Goal: Information Seeking & Learning: Learn about a topic

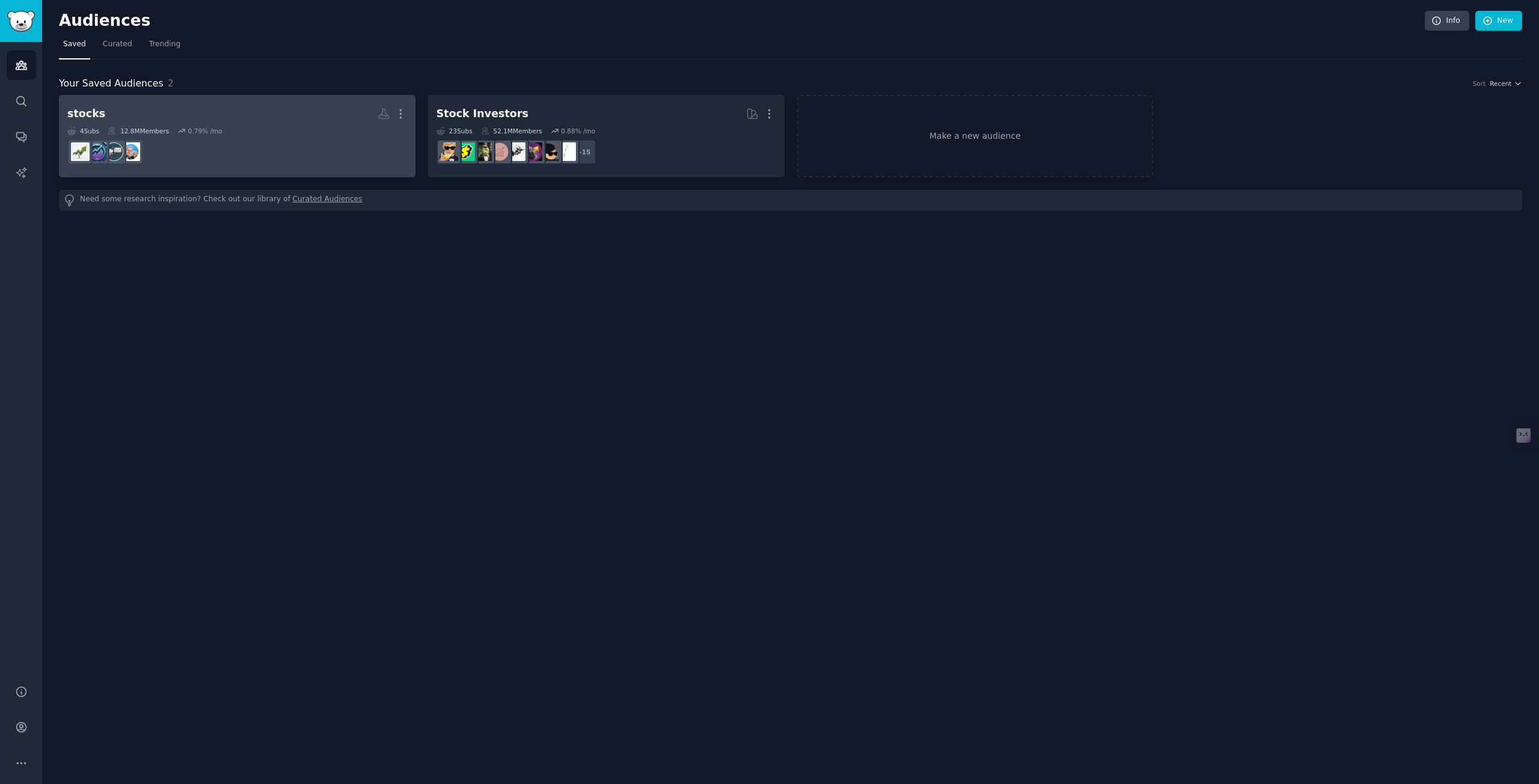
click at [254, 112] on h2 "stocks More" at bounding box center [236, 114] width 340 height 21
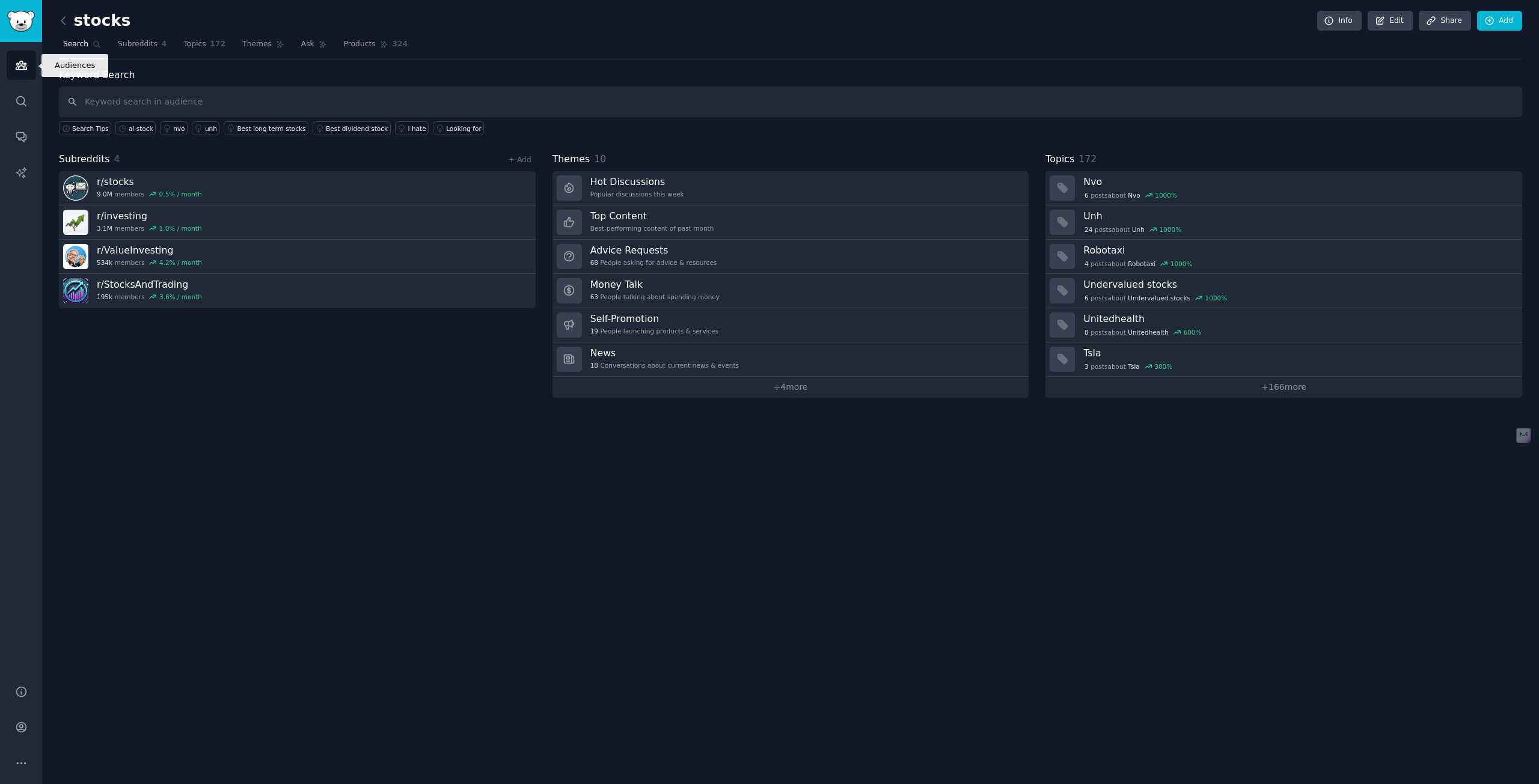
click at [22, 70] on icon "Sidebar" at bounding box center [20, 65] width 13 height 13
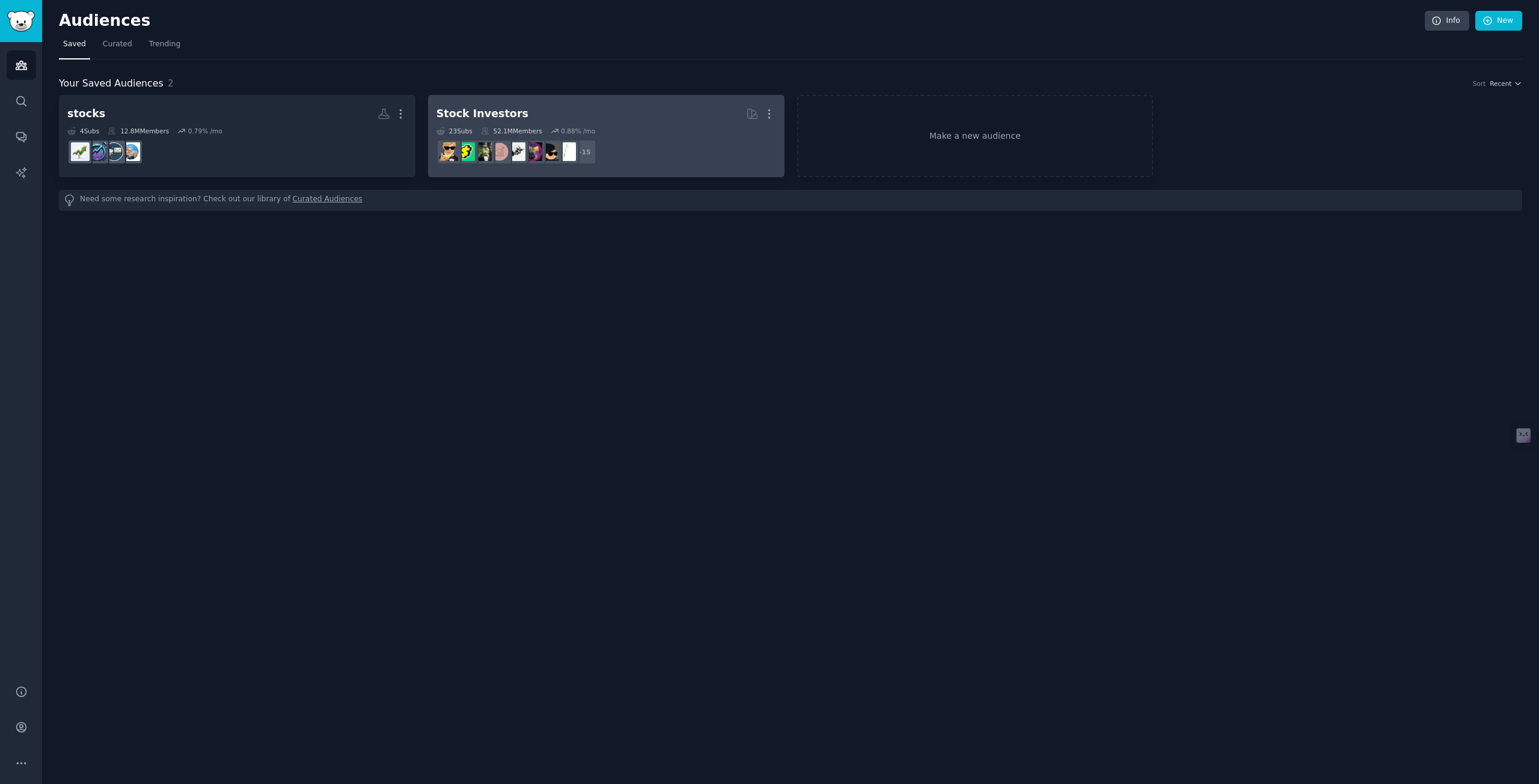
click at [581, 121] on h2 "Stock Investors More" at bounding box center [606, 114] width 340 height 21
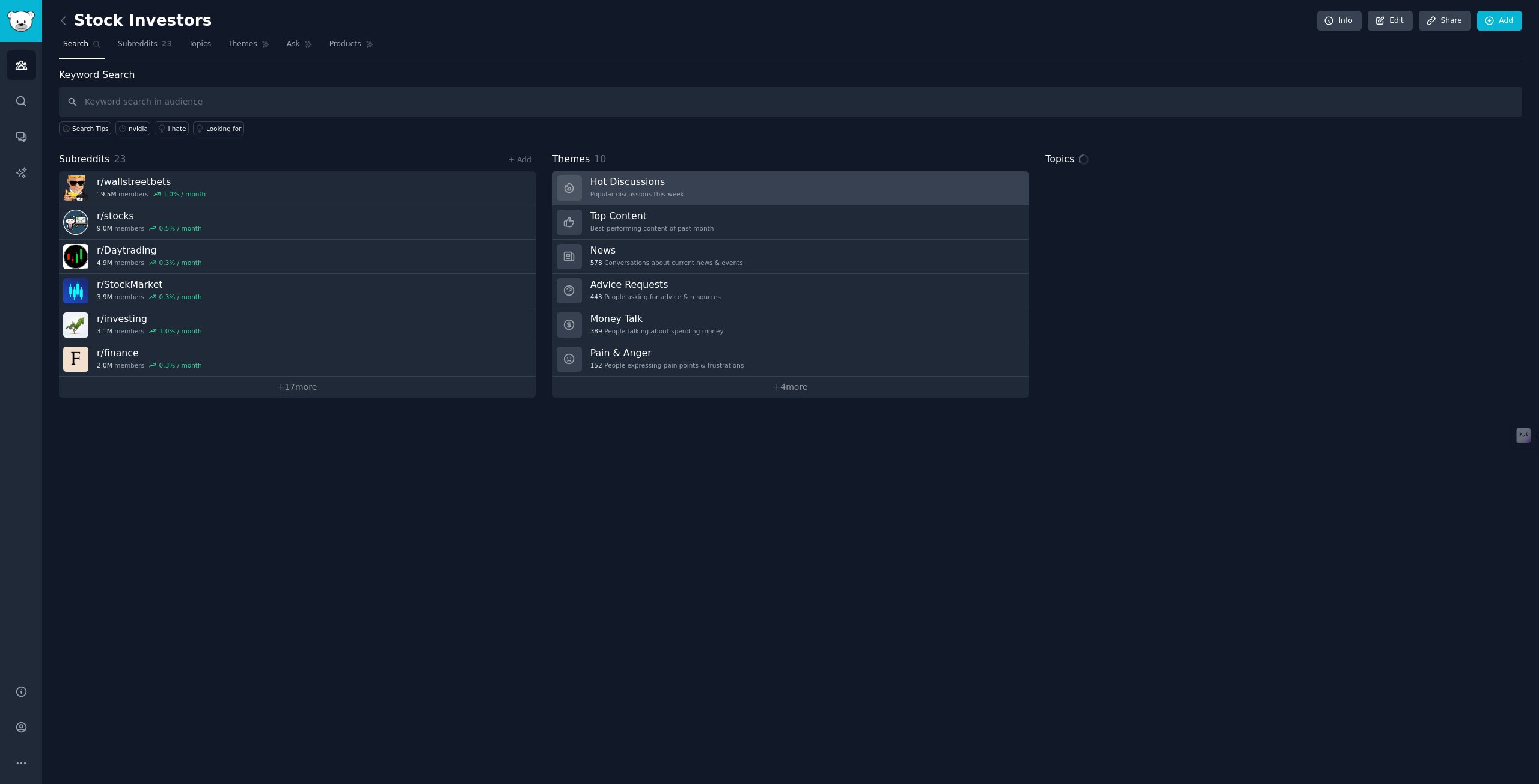
click at [788, 176] on link "Hot Discussions Popular discussions this week" at bounding box center [791, 188] width 477 height 34
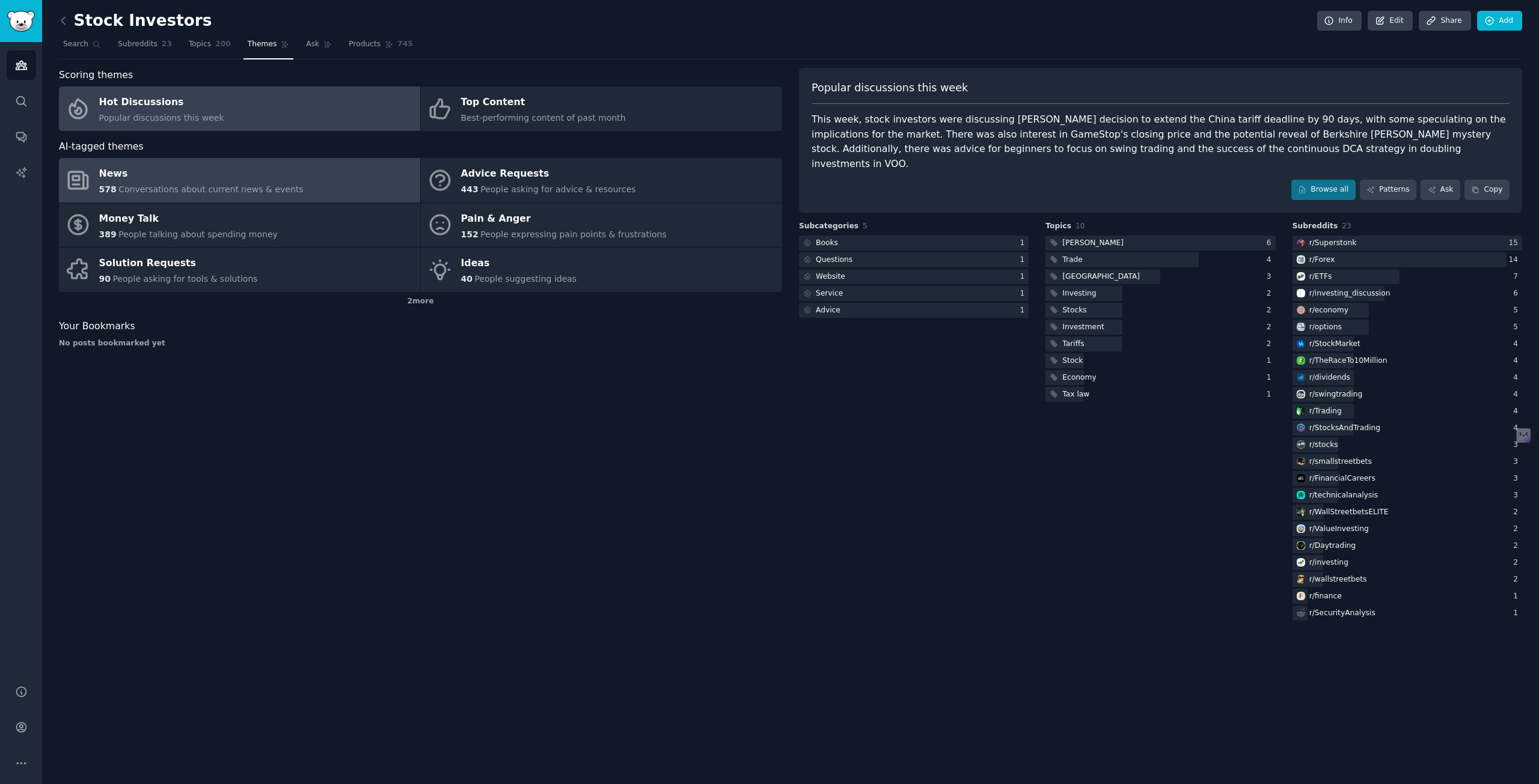
click at [194, 182] on div "News" at bounding box center [201, 174] width 204 height 19
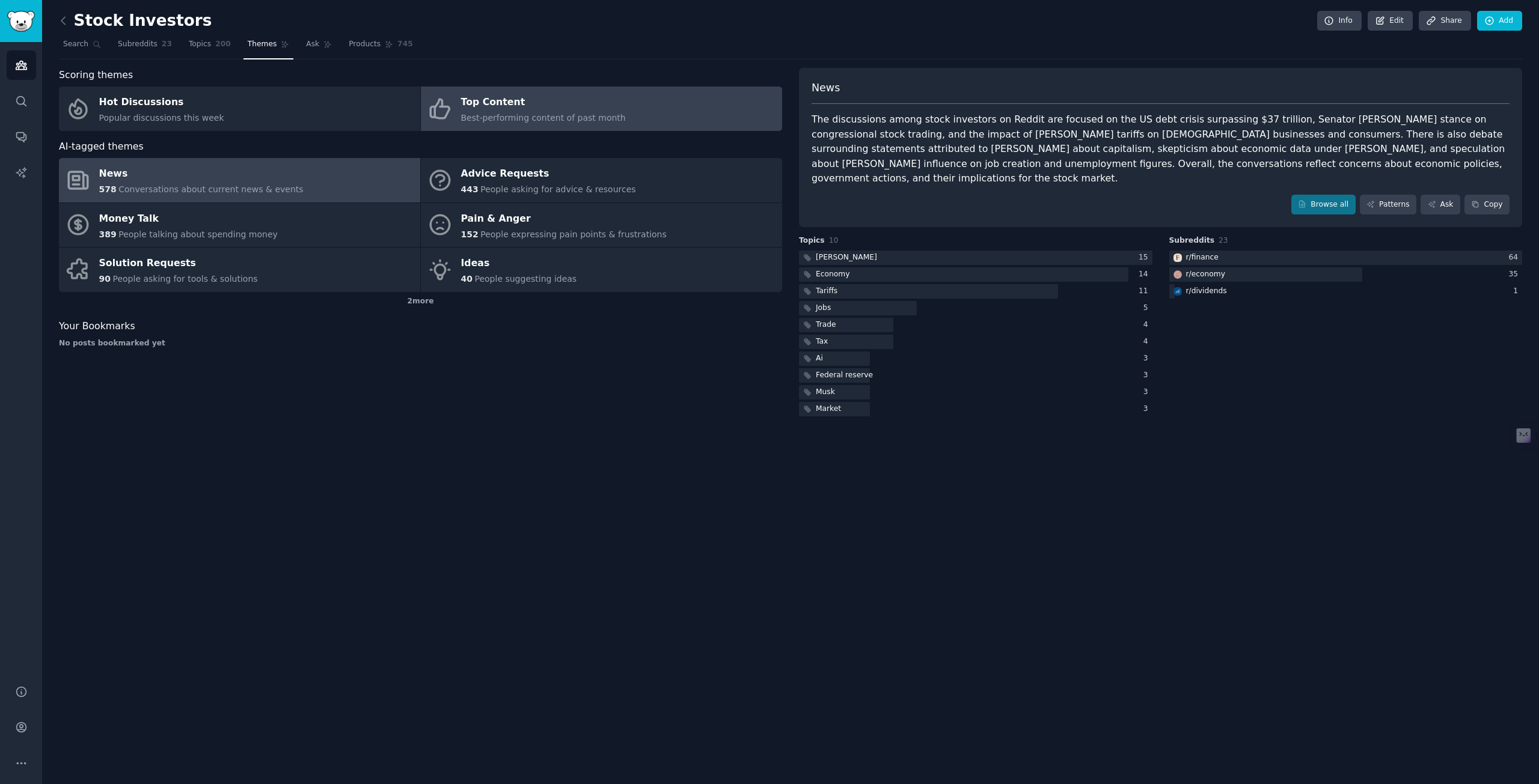
click at [521, 96] on div "Top Content" at bounding box center [543, 103] width 164 height 19
